Goal: Find specific page/section: Find specific page/section

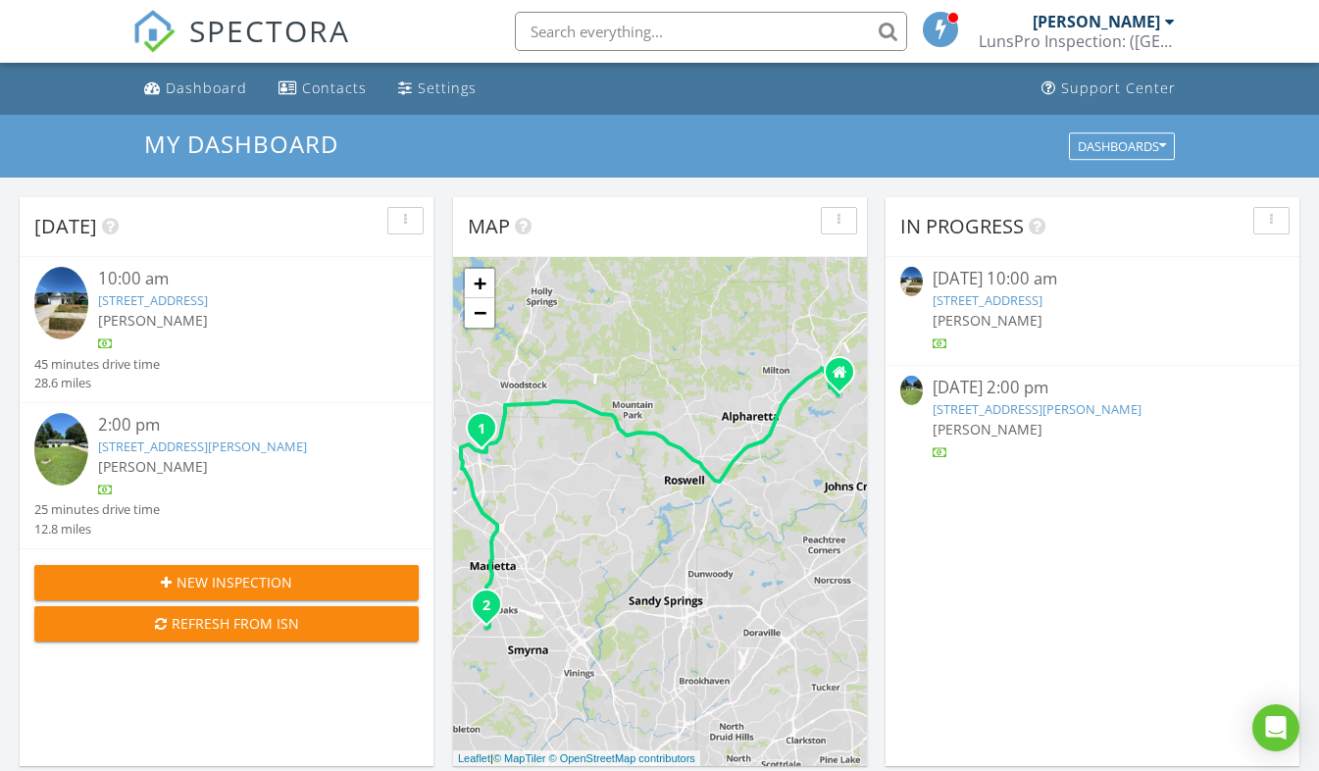
scroll to position [1815, 1349]
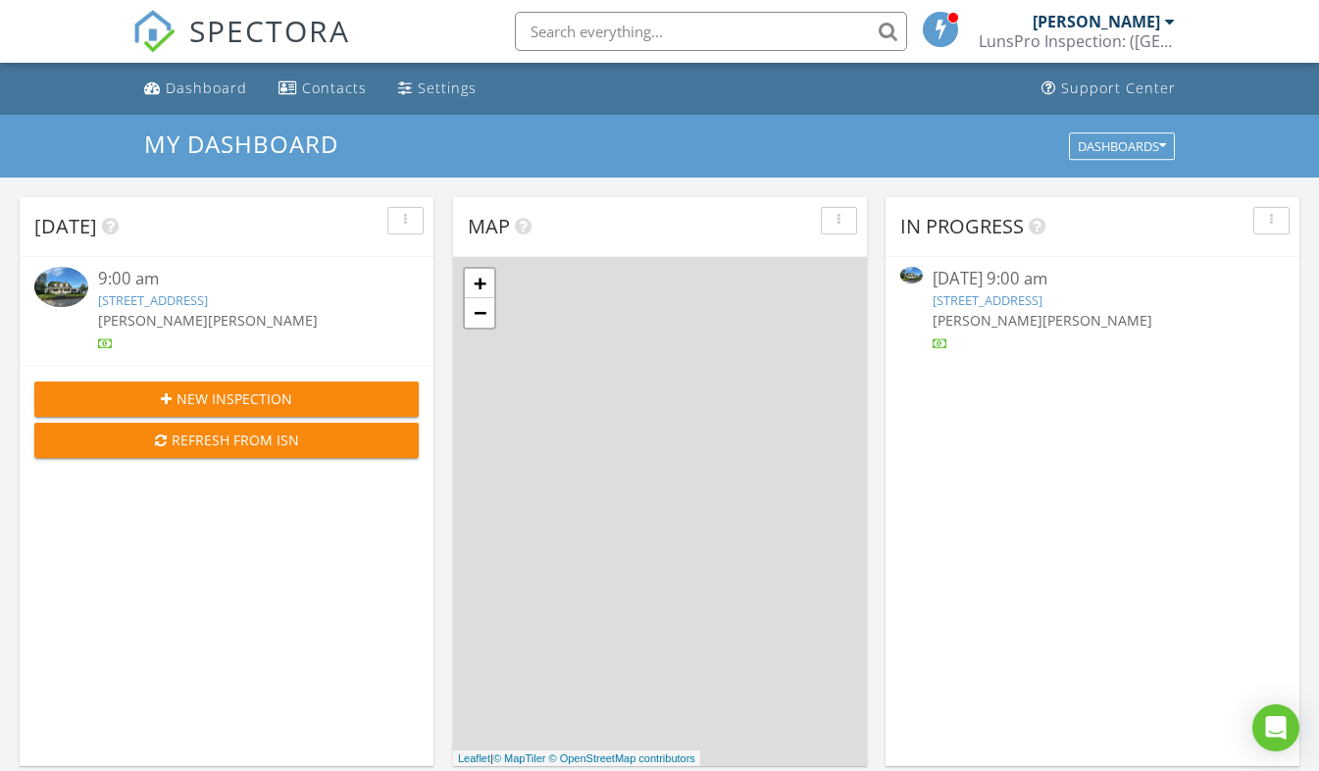
scroll to position [1815, 1349]
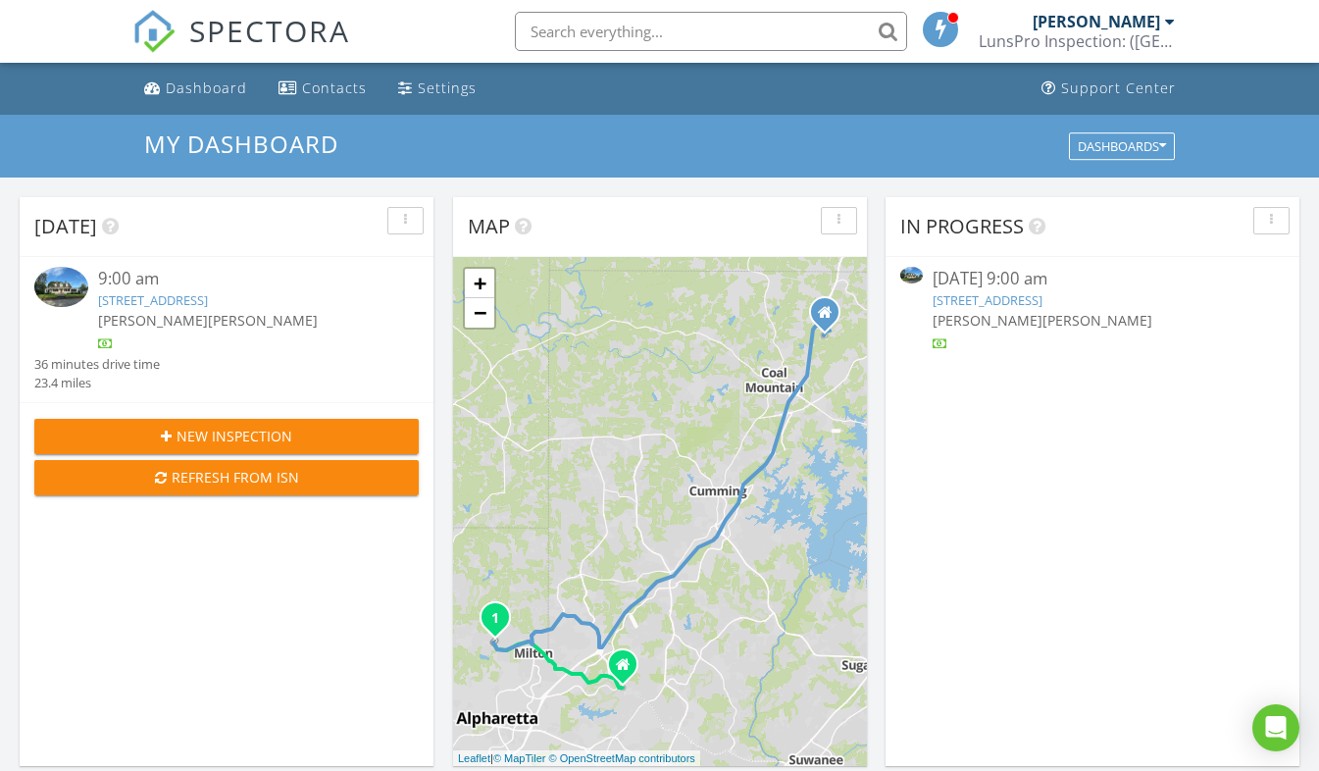
click at [1042, 301] on link "[STREET_ADDRESS]" at bounding box center [987, 300] width 110 height 18
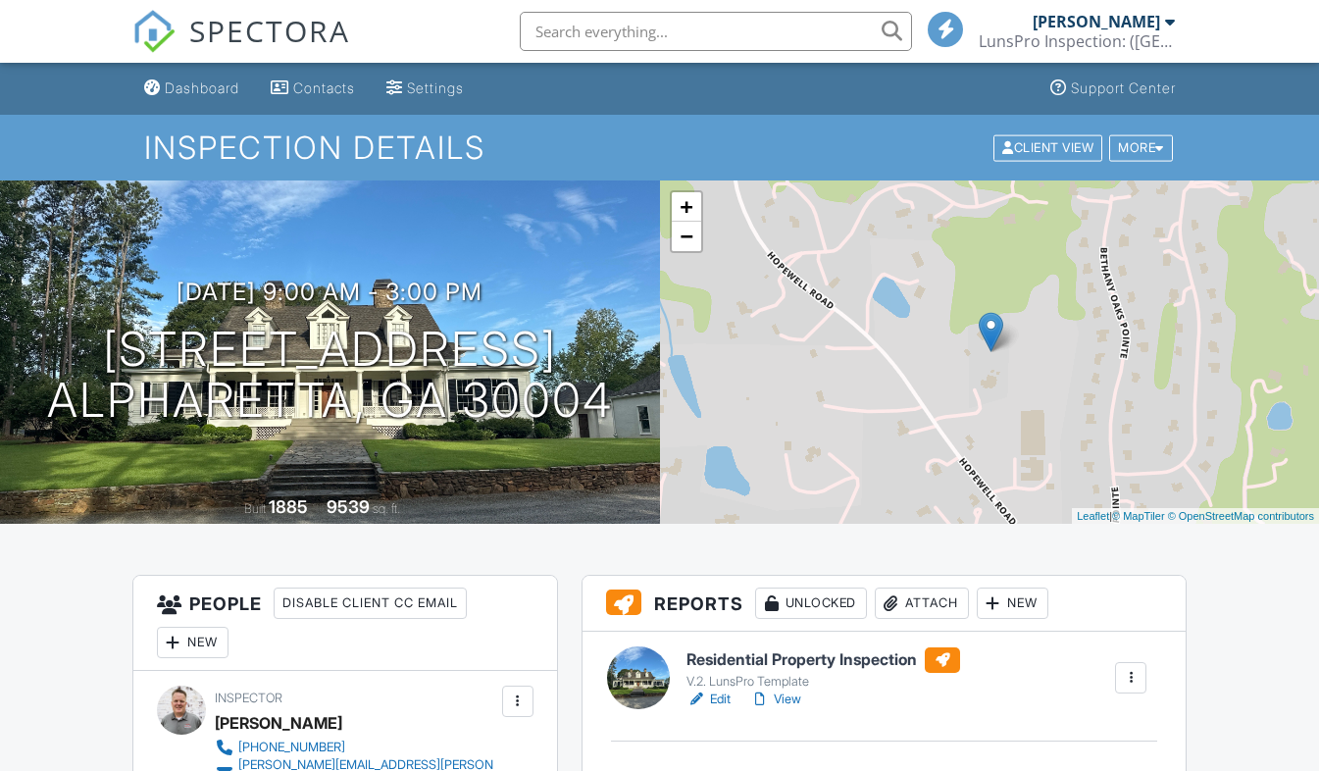
click at [718, 706] on link "Edit" at bounding box center [708, 699] width 44 height 20
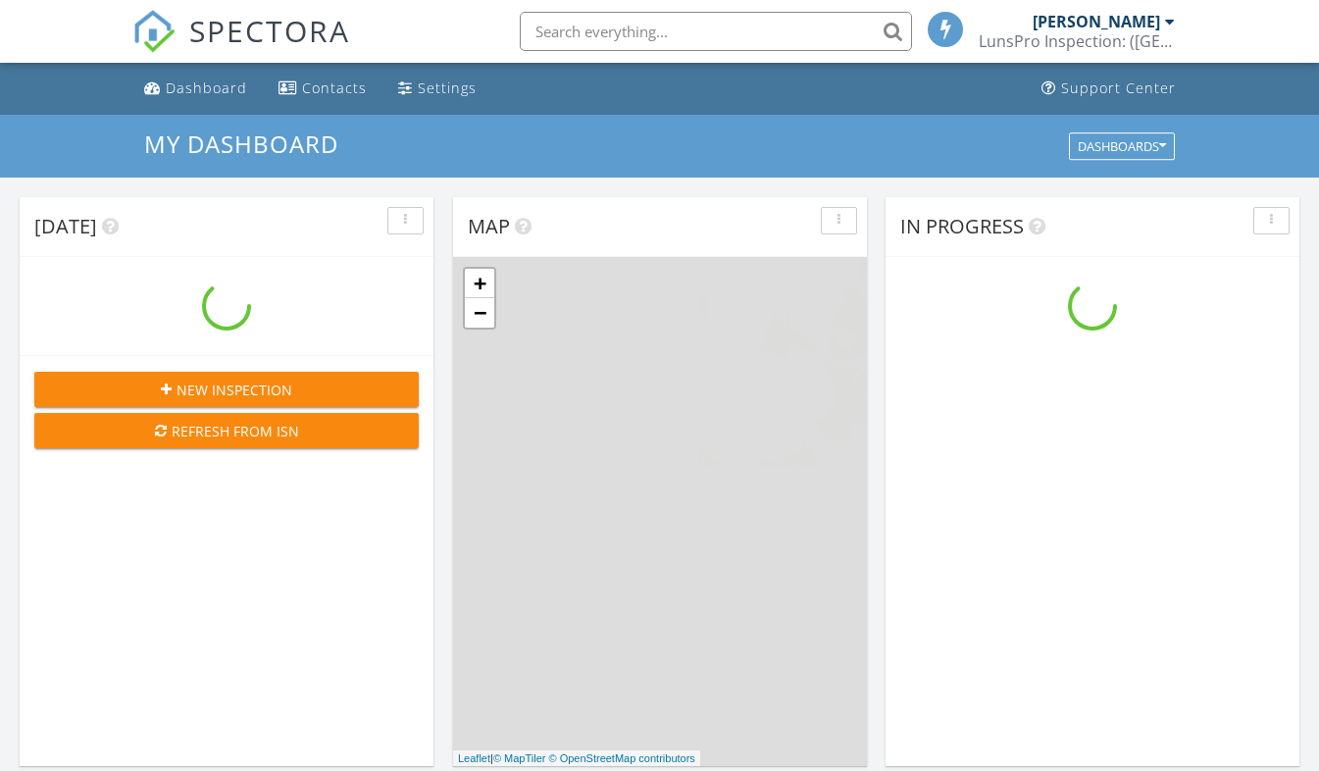
scroll to position [1815, 1349]
